Goal: Task Accomplishment & Management: Manage account settings

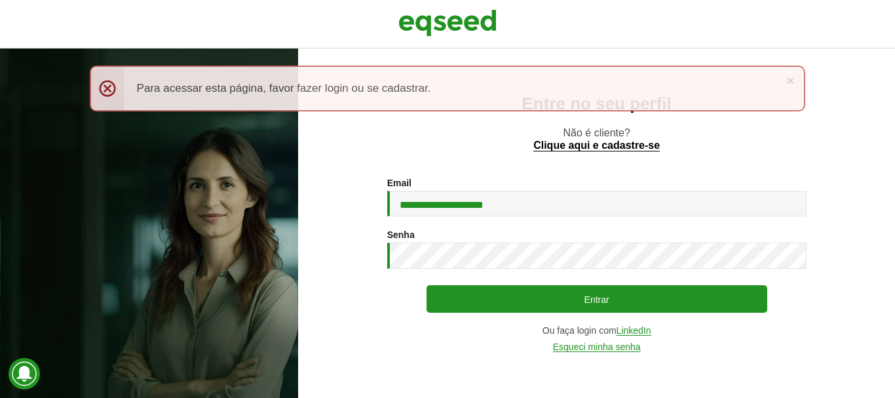
type input "**********"
click at [426, 285] on button "Entrar" at bounding box center [596, 299] width 341 height 28
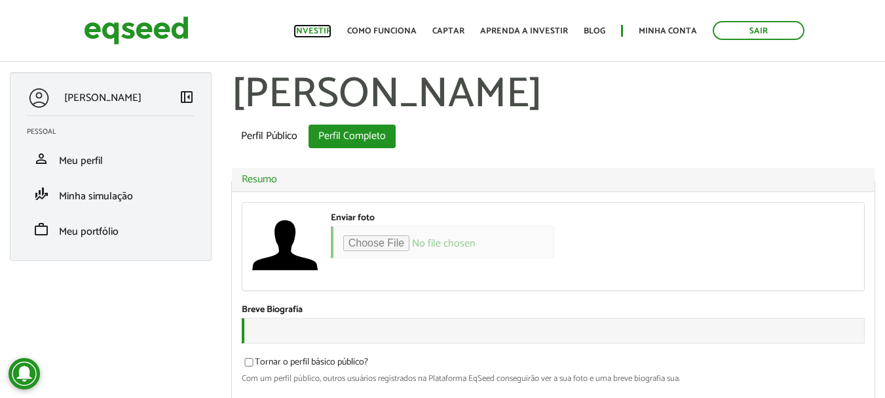
click at [326, 31] on link "Investir" at bounding box center [312, 31] width 38 height 9
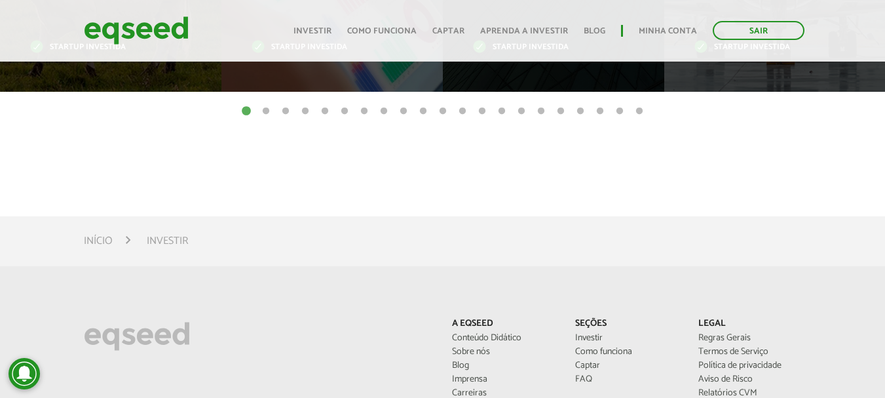
scroll to position [786, 0]
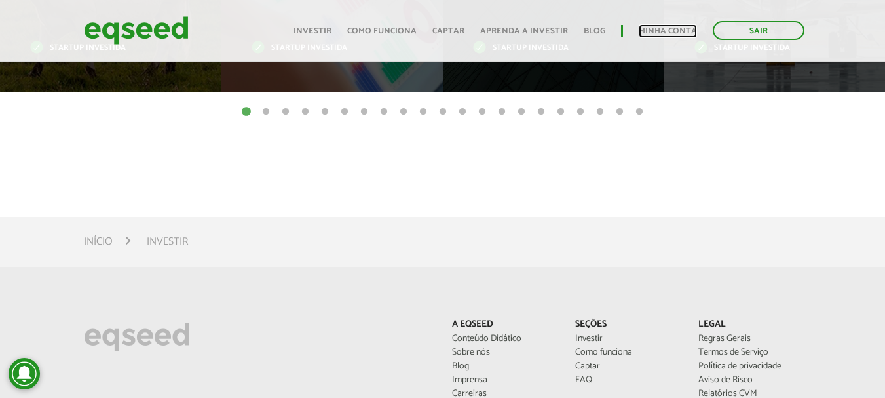
click at [658, 29] on link "Minha conta" at bounding box center [668, 31] width 58 height 9
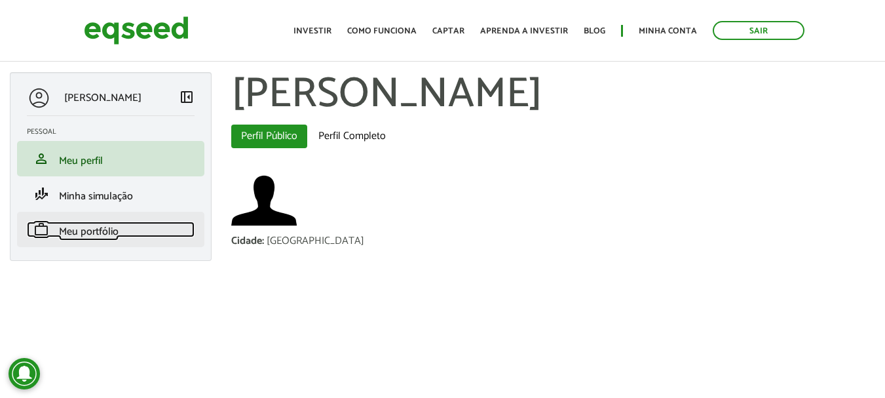
click at [105, 235] on span "Meu portfólio" at bounding box center [89, 232] width 60 height 18
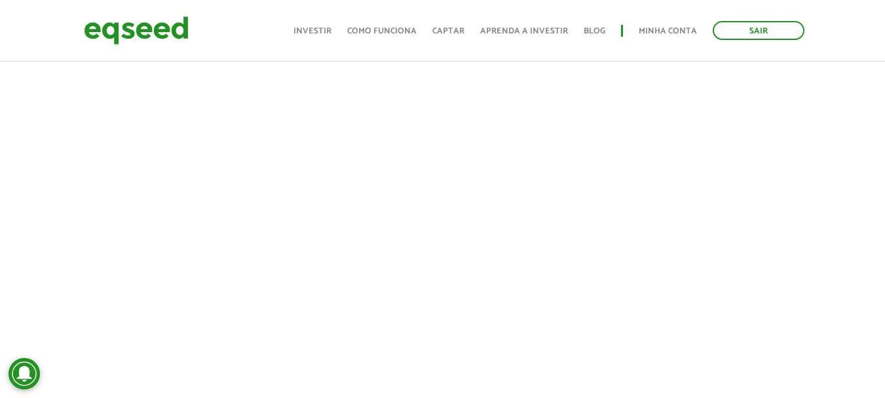
scroll to position [747, 0]
click at [755, 42] on div "Toggle navigation Início Investir Como funciona Captar Aprenda a investir Blog …" at bounding box center [549, 30] width 524 height 35
click at [748, 23] on link "Sair" at bounding box center [759, 30] width 92 height 19
